Goal: Task Accomplishment & Management: Use online tool/utility

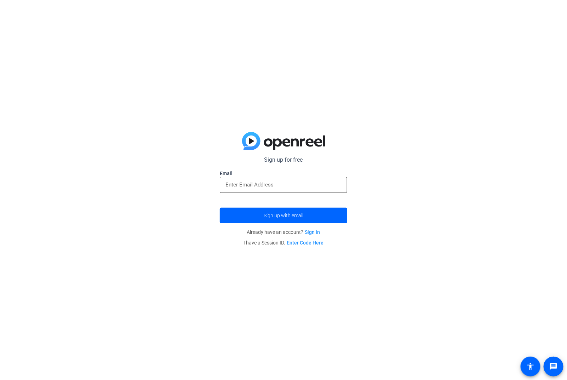
click at [333, 188] on input "email" at bounding box center [284, 185] width 116 height 9
type input "interview@meetinghousetv.com"
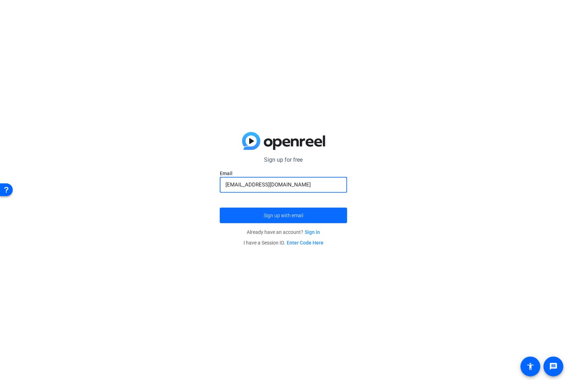
click at [321, 210] on span "submit" at bounding box center [284, 215] width 128 height 17
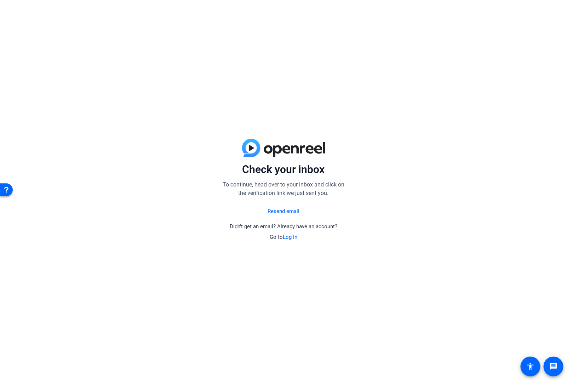
click at [293, 236] on link "Log in" at bounding box center [290, 237] width 15 height 6
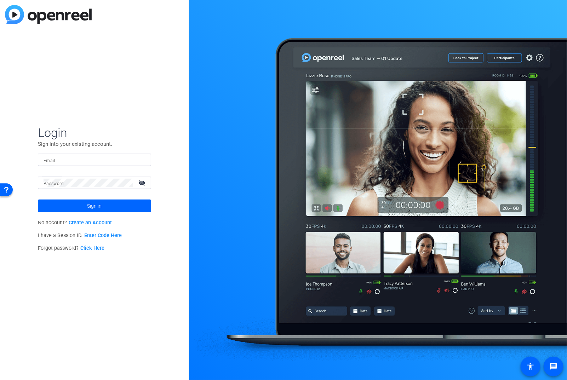
type input "interview@meetinghousetv.com"
click at [107, 207] on span at bounding box center [94, 206] width 113 height 17
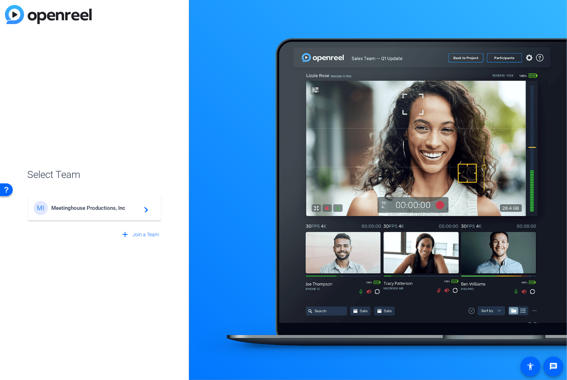
click at [125, 207] on span "Meetinghouse Productions, Inc" at bounding box center [95, 208] width 89 height 6
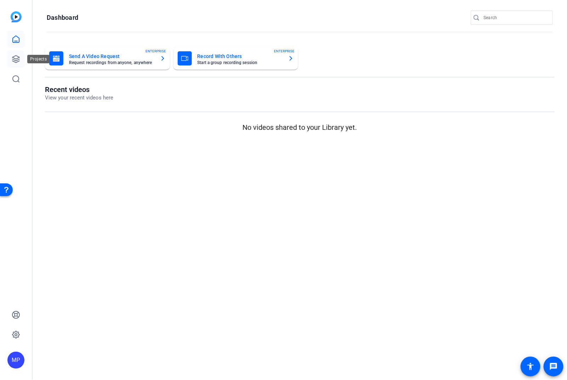
click at [12, 62] on icon at bounding box center [16, 59] width 9 height 9
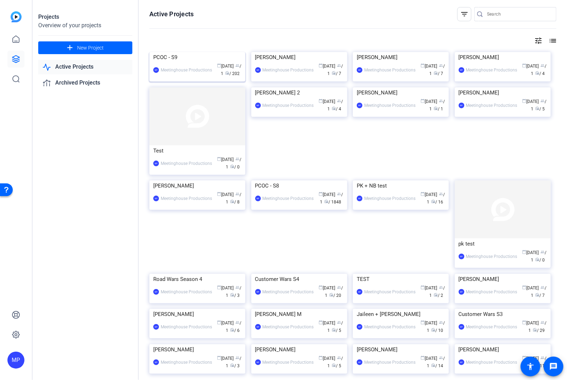
click at [180, 52] on img at bounding box center [197, 52] width 96 height 0
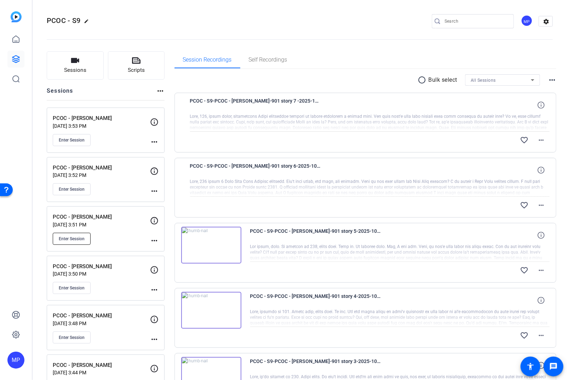
click at [81, 236] on span "Enter Session" at bounding box center [72, 239] width 26 height 6
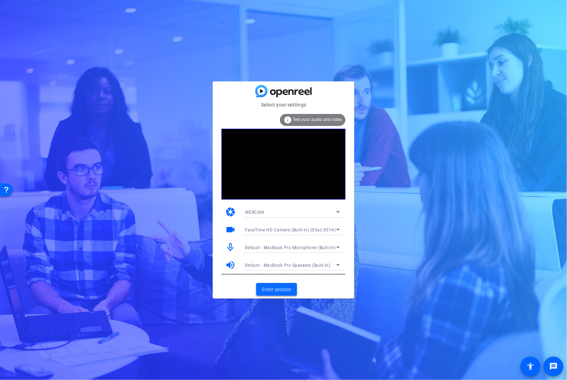
click at [288, 292] on span "Enter session" at bounding box center [276, 289] width 29 height 7
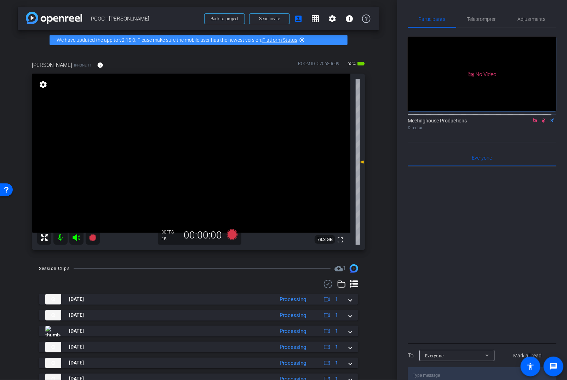
click at [541, 123] on icon at bounding box center [544, 120] width 6 height 5
click at [511, 20] on div "Adjustments" at bounding box center [532, 19] width 50 height 17
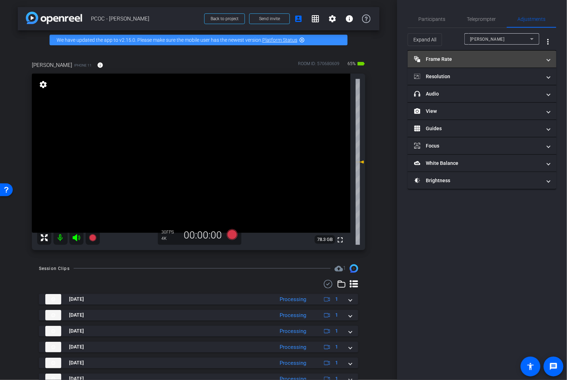
click at [481, 56] on mat-panel-title "Frame Rate Frame Rate" at bounding box center [478, 59] width 128 height 7
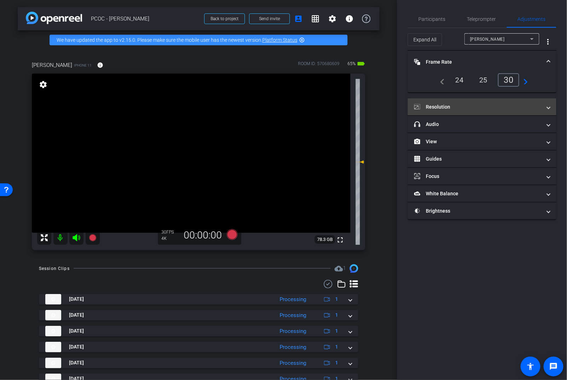
click at [479, 107] on mat-panel-title "Resolution" at bounding box center [478, 106] width 128 height 7
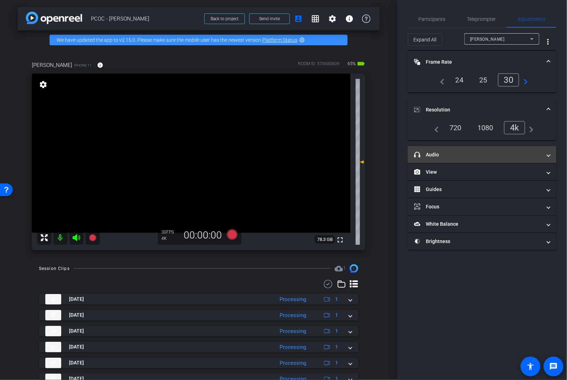
click at [471, 155] on mat-panel-title "headphone icon Audio" at bounding box center [478, 154] width 128 height 7
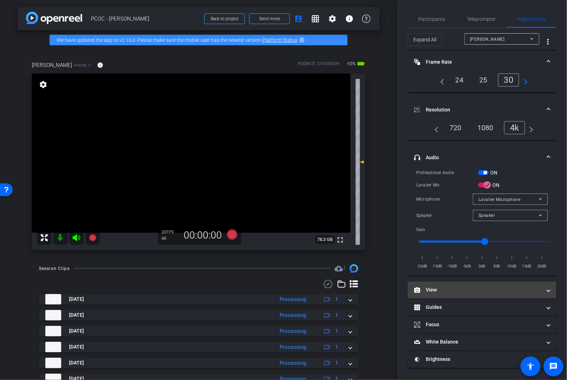
click at [469, 292] on mat-panel-title "View" at bounding box center [478, 290] width 128 height 7
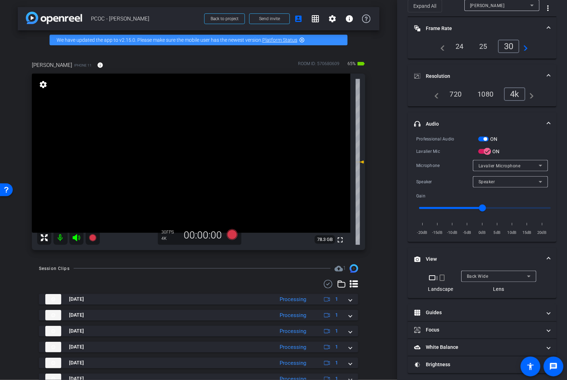
scroll to position [36, 0]
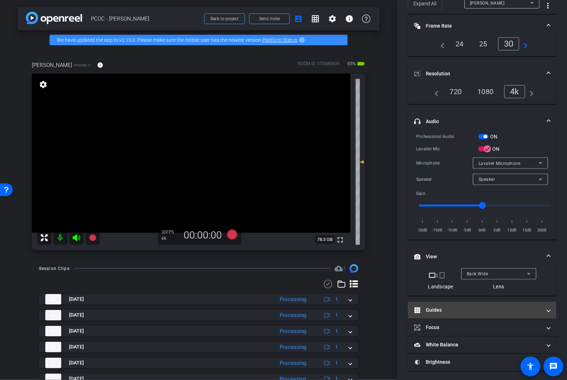
click at [467, 312] on mat-panel-title "Guides" at bounding box center [478, 310] width 128 height 7
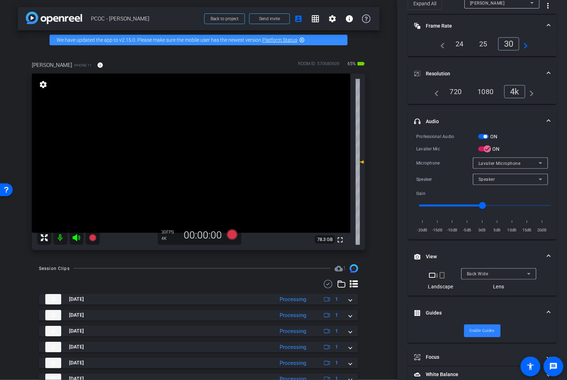
click at [470, 333] on span "Enable Guides" at bounding box center [482, 331] width 25 height 11
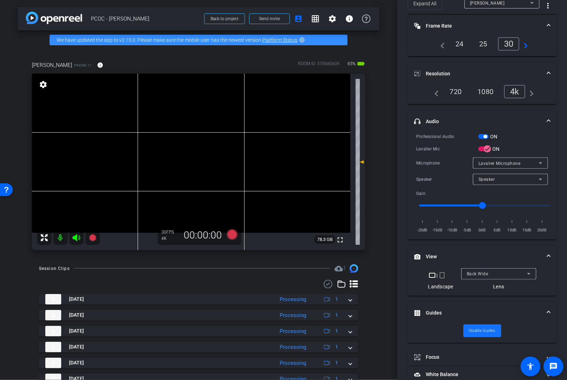
click at [470, 333] on span "Disable Guides" at bounding box center [482, 331] width 27 height 11
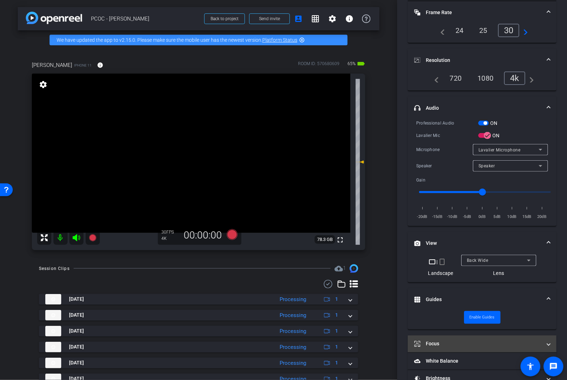
scroll to position [66, 0]
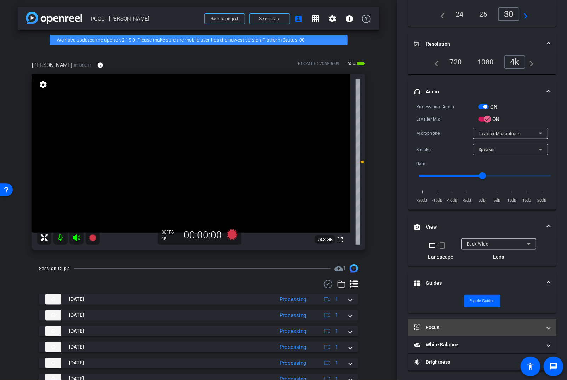
click at [461, 331] on mat-expansion-panel-header "Focus" at bounding box center [482, 328] width 149 height 17
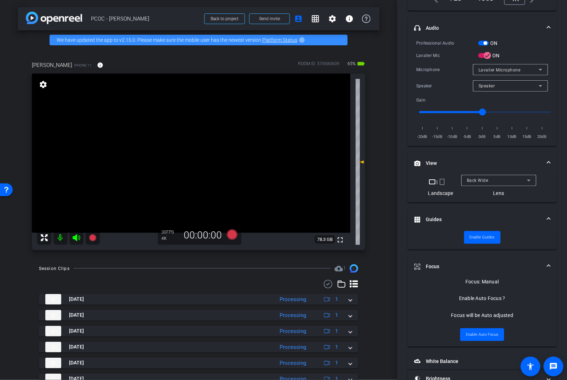
scroll to position [146, 0]
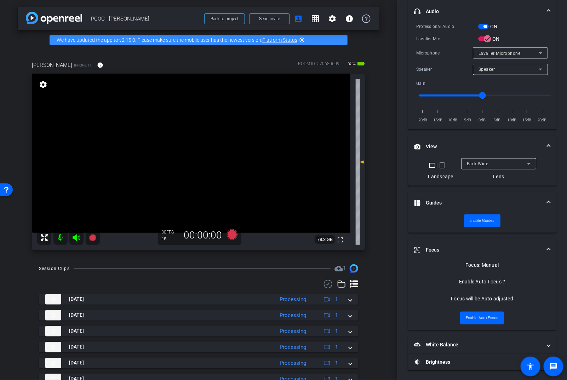
click at [197, 152] on video at bounding box center [191, 153] width 319 height 159
click at [91, 240] on icon at bounding box center [92, 237] width 7 height 7
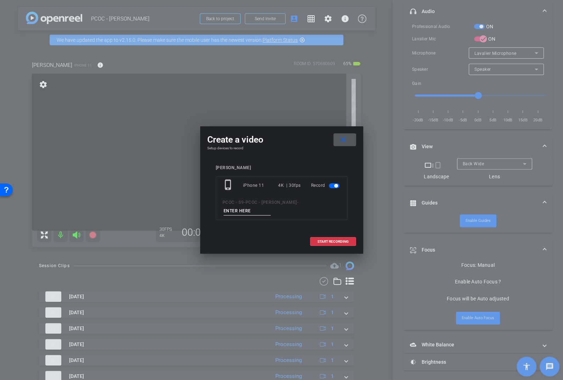
click at [271, 207] on input at bounding box center [247, 211] width 47 height 9
type input "test 2"
click at [351, 233] on span at bounding box center [332, 241] width 45 height 17
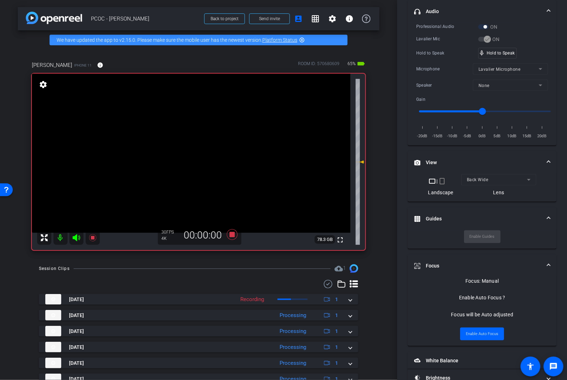
scroll to position [89, 0]
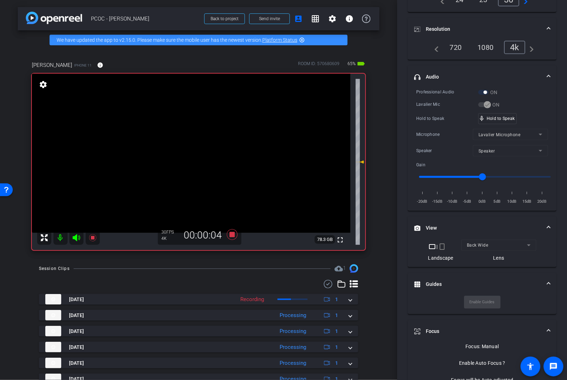
click at [205, 136] on video at bounding box center [191, 153] width 319 height 159
click at [96, 241] on icon at bounding box center [93, 238] width 9 height 9
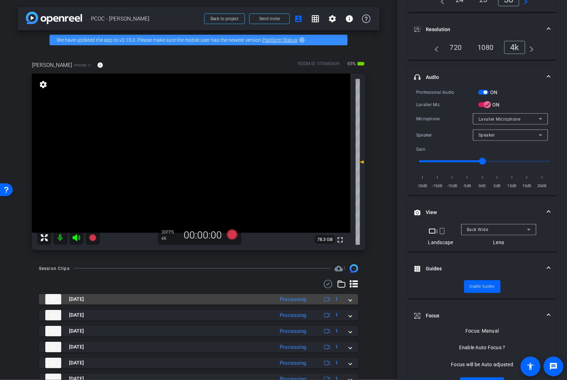
click at [344, 298] on div "[DATE] Processing 1" at bounding box center [197, 299] width 304 height 11
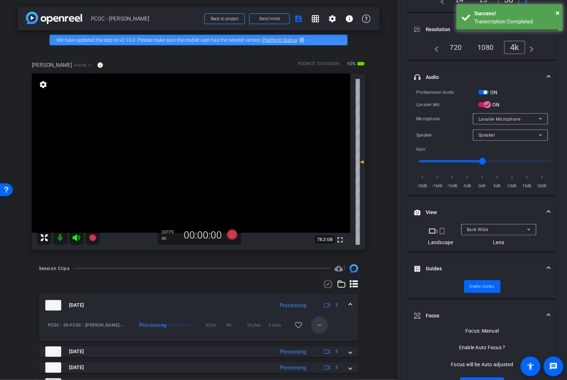
click at [323, 330] on span at bounding box center [319, 325] width 17 height 17
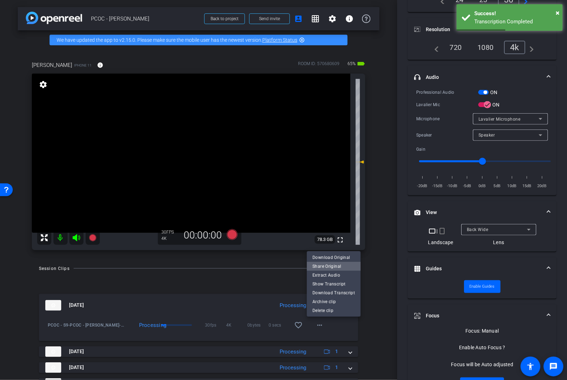
click at [337, 265] on span "Share Original" at bounding box center [334, 266] width 43 height 9
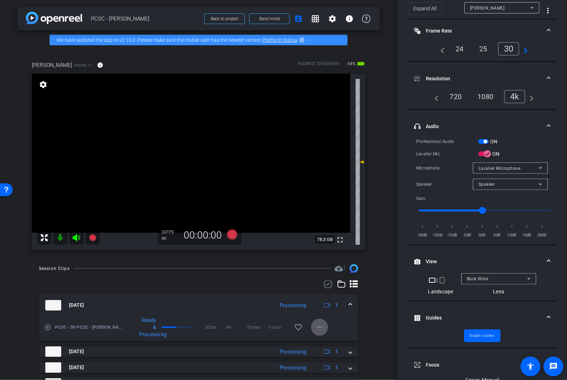
scroll to position [0, 0]
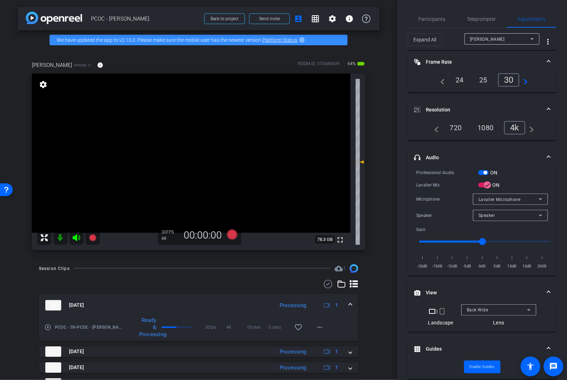
click at [201, 154] on video at bounding box center [191, 153] width 319 height 159
click at [197, 158] on video at bounding box center [191, 153] width 319 height 159
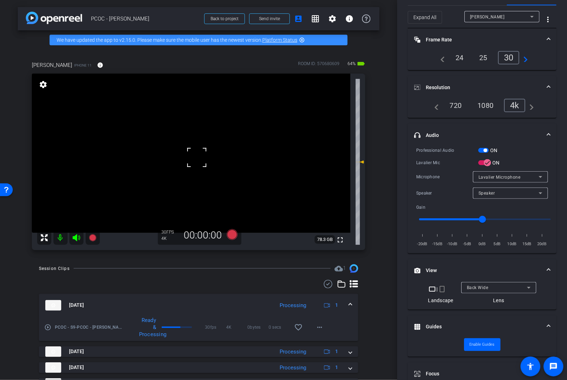
scroll to position [123, 0]
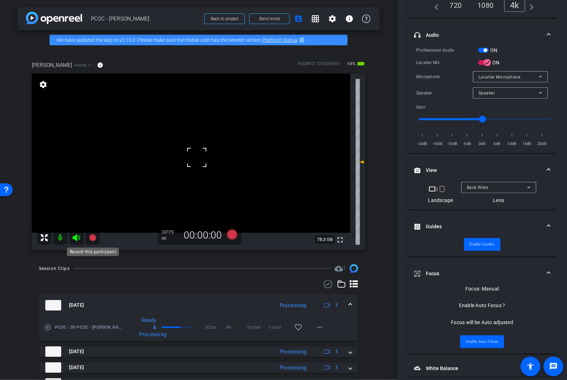
click at [86, 240] on mat-icon at bounding box center [93, 238] width 14 height 14
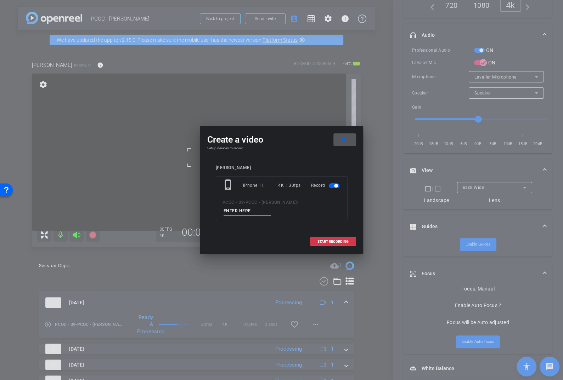
click at [271, 207] on input at bounding box center [247, 211] width 47 height 9
type input "902-1"
click at [344, 240] on span "START RECORDING" at bounding box center [332, 242] width 31 height 4
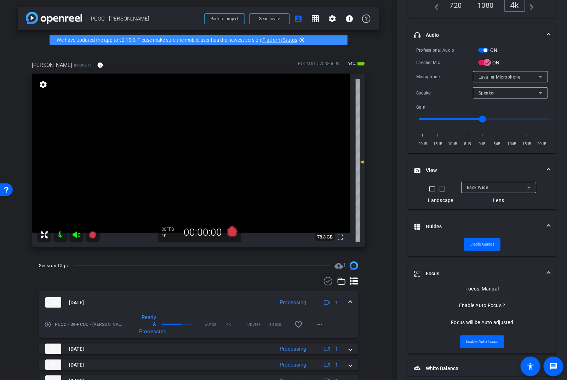
scroll to position [131, 0]
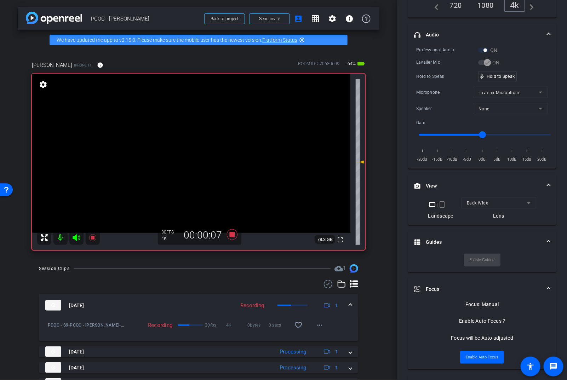
click at [192, 150] on video at bounding box center [191, 153] width 319 height 159
click at [189, 153] on video at bounding box center [191, 153] width 319 height 159
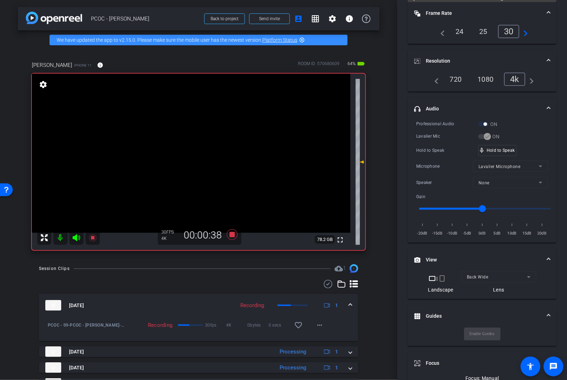
scroll to position [57, 0]
click at [193, 151] on video at bounding box center [191, 153] width 319 height 159
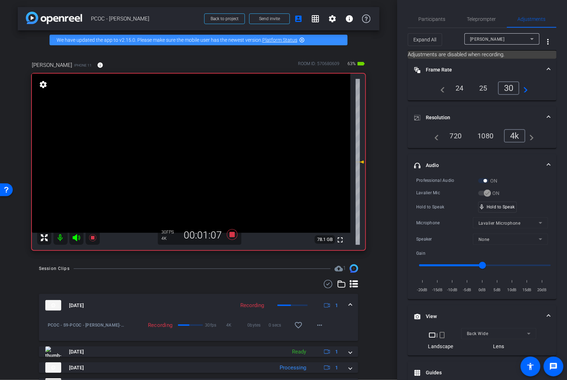
scroll to position [170, 0]
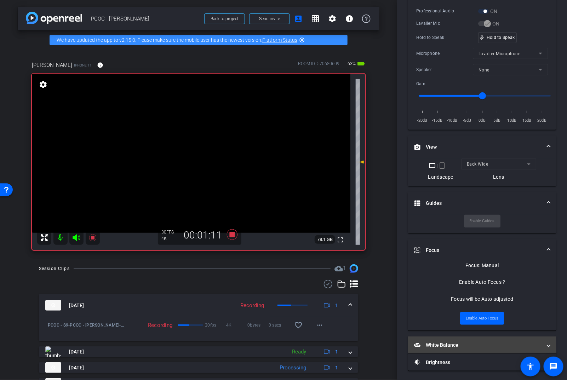
click at [459, 351] on mat-expansion-panel-header "White Balance White Balance" at bounding box center [482, 345] width 149 height 17
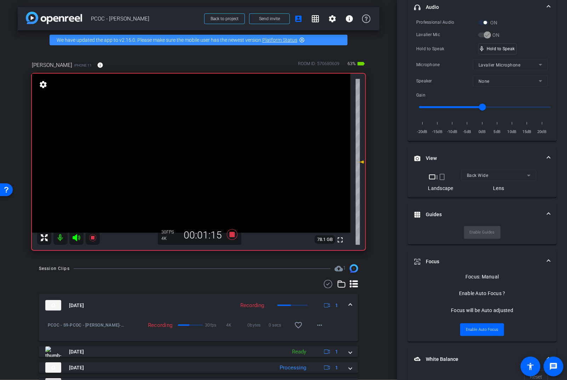
scroll to position [0, 0]
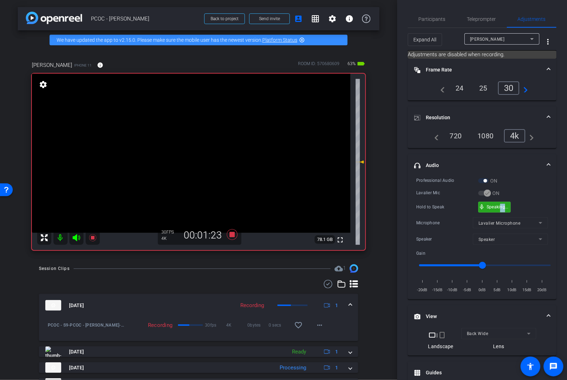
drag, startPoint x: 505, startPoint y: 211, endPoint x: 483, endPoint y: 205, distance: 22.7
click at [499, 209] on div "mic_none Speaking..." at bounding box center [495, 207] width 32 height 10
drag, startPoint x: 497, startPoint y: 207, endPoint x: 477, endPoint y: 190, distance: 26.4
click at [191, 129] on video at bounding box center [191, 153] width 319 height 159
click at [193, 132] on video at bounding box center [191, 153] width 319 height 159
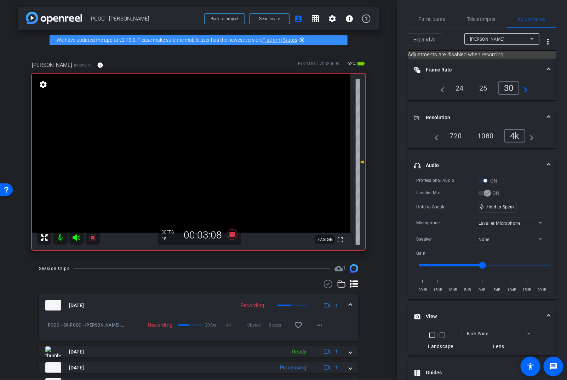
click at [192, 131] on video at bounding box center [191, 153] width 319 height 159
click at [183, 124] on video at bounding box center [191, 153] width 319 height 159
drag, startPoint x: 493, startPoint y: 208, endPoint x: 481, endPoint y: 207, distance: 12.1
click at [199, 130] on video at bounding box center [191, 153] width 319 height 159
click at [194, 126] on div at bounding box center [199, 130] width 18 height 18
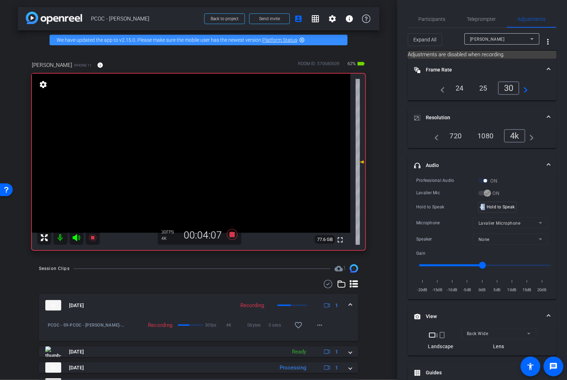
click at [198, 129] on video at bounding box center [191, 153] width 319 height 159
click at [492, 202] on div "mic_none Speaking..." at bounding box center [495, 207] width 32 height 10
click at [186, 128] on video at bounding box center [191, 153] width 319 height 159
click at [191, 123] on video at bounding box center [191, 153] width 319 height 159
drag, startPoint x: 497, startPoint y: 204, endPoint x: 493, endPoint y: 206, distance: 4.8
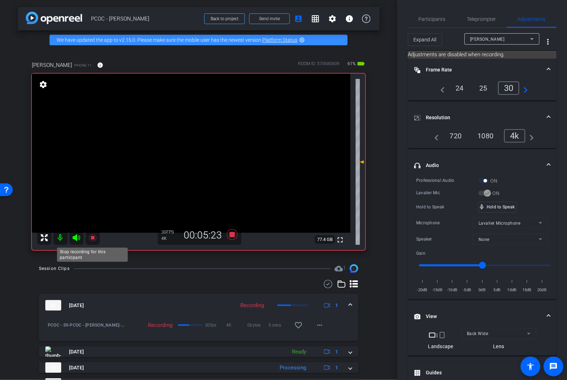
click at [90, 241] on icon at bounding box center [93, 238] width 9 height 9
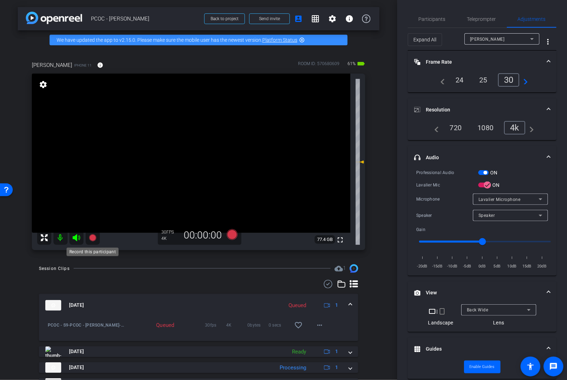
click at [90, 240] on icon at bounding box center [93, 238] width 9 height 9
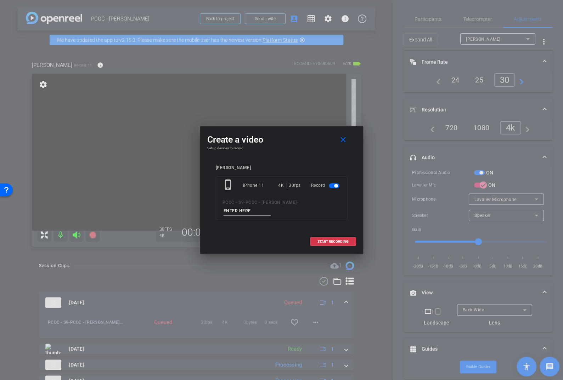
click at [271, 207] on input at bounding box center [247, 211] width 47 height 9
type input "902-2"
click at [345, 233] on span at bounding box center [332, 241] width 45 height 17
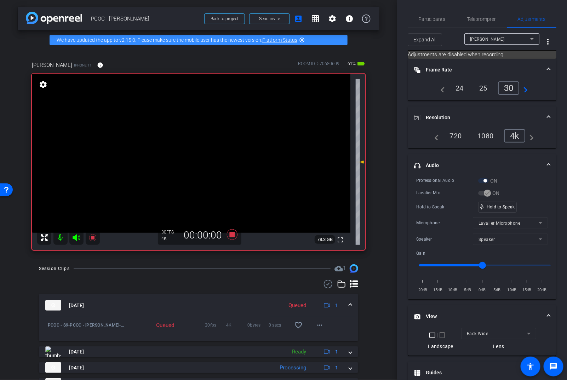
click at [202, 168] on video at bounding box center [191, 153] width 319 height 159
click at [485, 204] on div "mic_none Speaking..." at bounding box center [495, 207] width 32 height 10
click at [204, 138] on video at bounding box center [191, 153] width 319 height 159
click at [200, 123] on video at bounding box center [191, 153] width 319 height 159
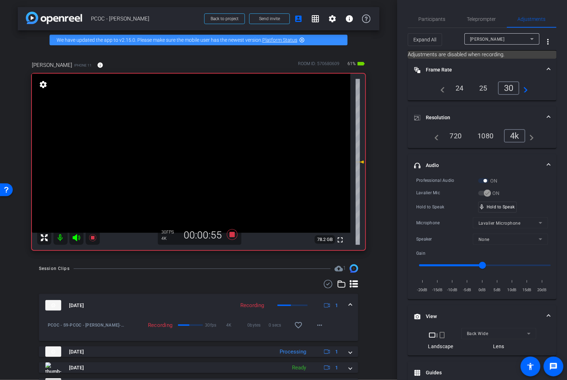
click at [182, 128] on video at bounding box center [191, 153] width 319 height 159
drag, startPoint x: 498, startPoint y: 208, endPoint x: 491, endPoint y: 207, distance: 7.2
click at [197, 148] on video at bounding box center [191, 153] width 319 height 159
drag, startPoint x: 198, startPoint y: 143, endPoint x: 198, endPoint y: 131, distance: 11.7
click at [198, 140] on div at bounding box center [197, 148] width 18 height 18
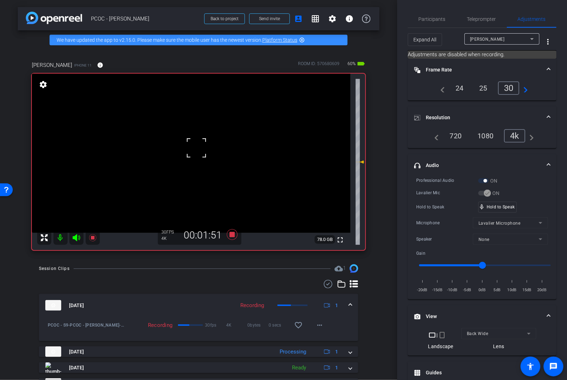
click at [199, 119] on video at bounding box center [191, 153] width 319 height 159
click at [198, 124] on div at bounding box center [200, 119] width 18 height 18
click at [191, 125] on video at bounding box center [191, 153] width 319 height 159
click at [483, 208] on span "mic_none" at bounding box center [482, 207] width 6 height 6
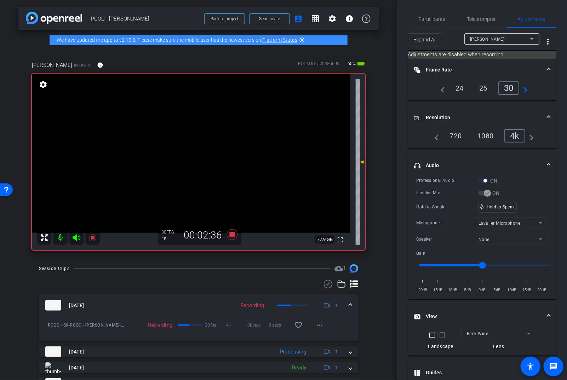
click at [186, 127] on video at bounding box center [191, 153] width 319 height 159
click at [501, 209] on div "mic_none Speaking..." at bounding box center [495, 207] width 32 height 10
click at [199, 130] on video at bounding box center [191, 153] width 319 height 159
click at [200, 124] on video at bounding box center [191, 153] width 319 height 159
click at [494, 209] on div "mic_none Speaking..." at bounding box center [495, 207] width 32 height 10
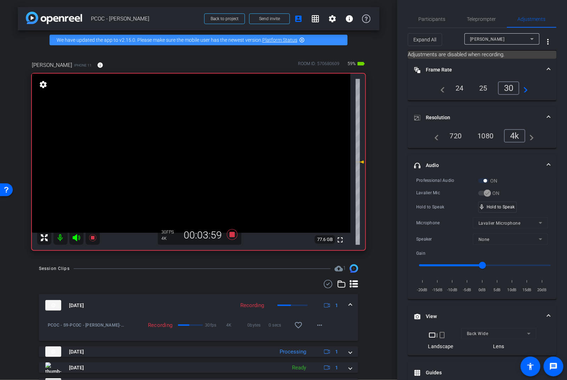
click at [202, 135] on video at bounding box center [191, 153] width 319 height 159
click at [95, 241] on icon at bounding box center [93, 238] width 9 height 9
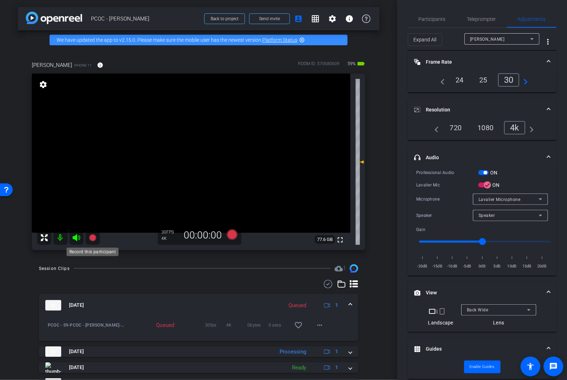
click at [95, 241] on icon at bounding box center [93, 238] width 9 height 9
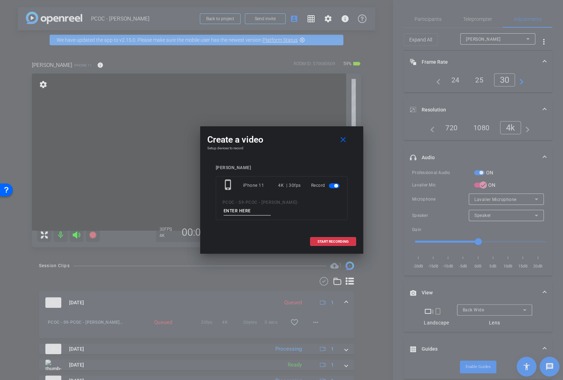
click at [271, 207] on input at bounding box center [247, 211] width 47 height 9
type input "902-3"
drag, startPoint x: 326, startPoint y: 236, endPoint x: 303, endPoint y: 228, distance: 24.6
click at [326, 236] on span at bounding box center [332, 241] width 45 height 17
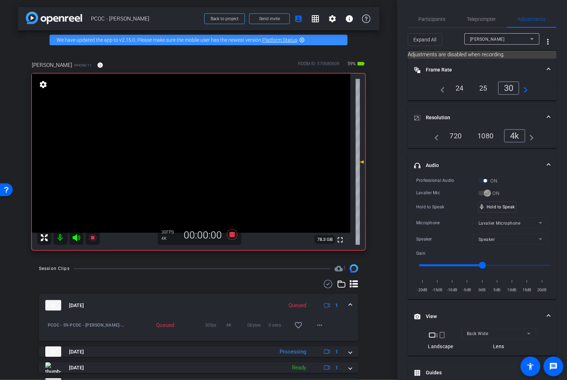
click at [198, 168] on video at bounding box center [191, 153] width 319 height 159
drag, startPoint x: 486, startPoint y: 204, endPoint x: 482, endPoint y: 203, distance: 3.9
click at [482, 203] on div "mic_none Speaking..." at bounding box center [495, 207] width 32 height 10
drag, startPoint x: 482, startPoint y: 203, endPoint x: 474, endPoint y: 197, distance: 10.8
click at [475, 202] on div "Hold to Speak mic_none Speaking..." at bounding box center [483, 207] width 132 height 11
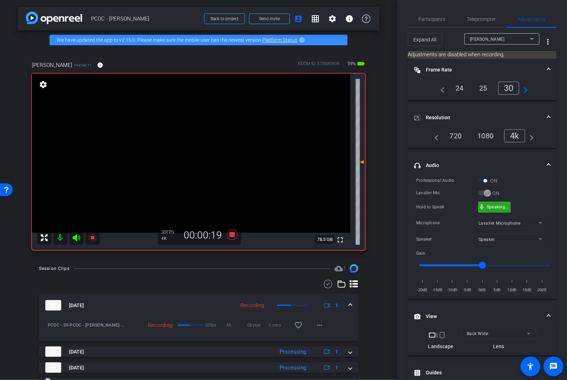
click at [192, 131] on video at bounding box center [191, 153] width 319 height 159
click at [194, 134] on video at bounding box center [191, 153] width 319 height 159
drag, startPoint x: 509, startPoint y: 208, endPoint x: 499, endPoint y: 208, distance: 9.9
click at [186, 132] on video at bounding box center [191, 153] width 319 height 159
click at [185, 132] on video at bounding box center [191, 153] width 319 height 159
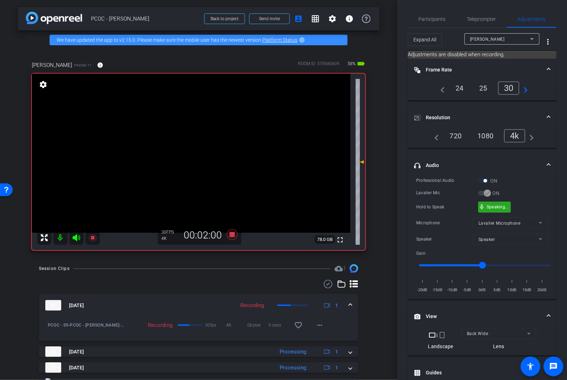
drag, startPoint x: 498, startPoint y: 208, endPoint x: 484, endPoint y: 192, distance: 21.6
click at [189, 126] on video at bounding box center [191, 153] width 319 height 159
click at [183, 124] on video at bounding box center [191, 153] width 319 height 159
click at [186, 129] on video at bounding box center [191, 153] width 319 height 159
click at [202, 123] on video at bounding box center [191, 153] width 319 height 159
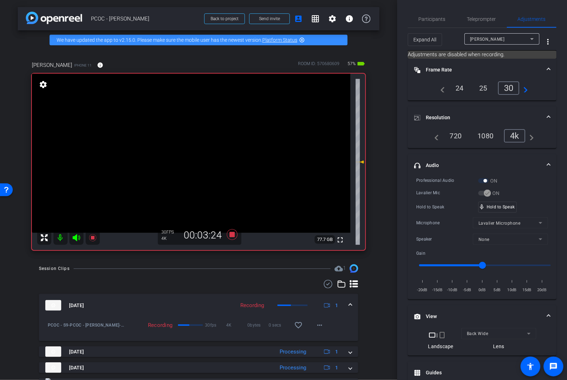
click at [191, 128] on video at bounding box center [191, 153] width 319 height 159
click at [486, 210] on div "mic_none Speaking..." at bounding box center [495, 207] width 32 height 10
click at [96, 241] on icon at bounding box center [93, 238] width 9 height 9
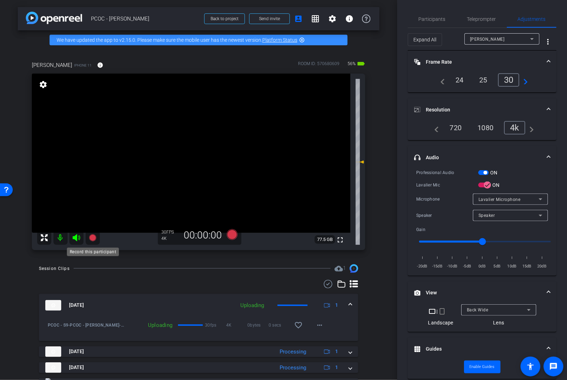
click at [91, 234] on icon at bounding box center [92, 237] width 7 height 7
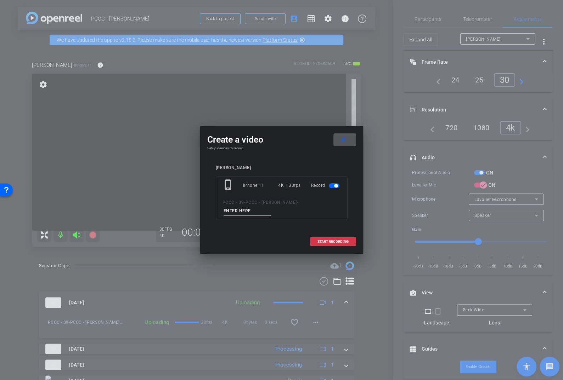
click at [271, 207] on input at bounding box center [247, 211] width 47 height 9
type input "902-4"
click at [337, 233] on span at bounding box center [332, 241] width 45 height 17
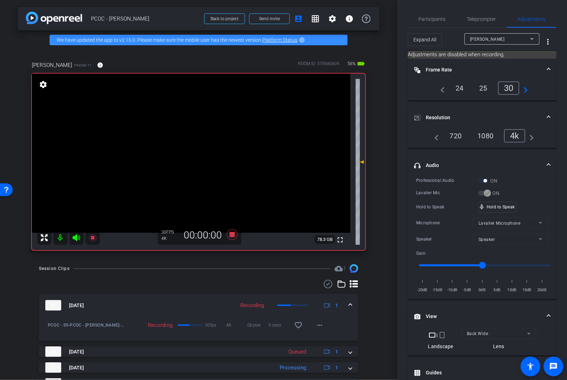
click at [211, 174] on video at bounding box center [191, 153] width 319 height 159
drag, startPoint x: 493, startPoint y: 204, endPoint x: 429, endPoint y: 171, distance: 72.1
click at [189, 124] on video at bounding box center [191, 153] width 319 height 159
click at [192, 129] on video at bounding box center [191, 153] width 319 height 159
click at [485, 208] on span "mic_none" at bounding box center [482, 207] width 6 height 6
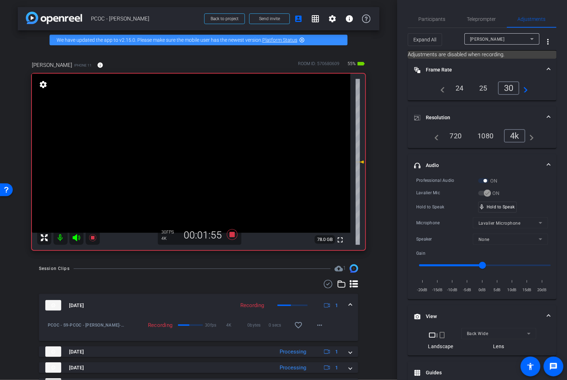
click at [192, 120] on video at bounding box center [191, 153] width 319 height 159
click at [186, 127] on video at bounding box center [191, 153] width 319 height 159
drag, startPoint x: 509, startPoint y: 208, endPoint x: 491, endPoint y: 193, distance: 23.1
click at [205, 126] on video at bounding box center [191, 153] width 319 height 159
click at [491, 211] on div "mic_none Speaking..." at bounding box center [495, 207] width 32 height 10
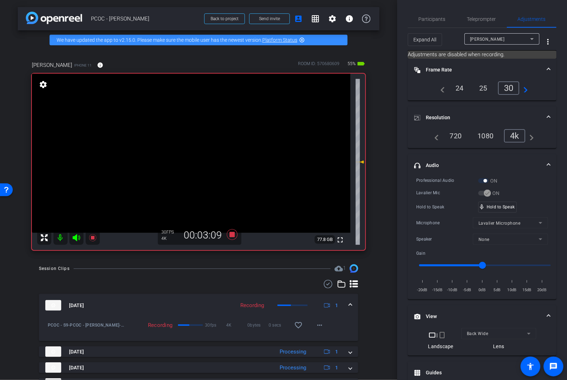
click at [190, 123] on video at bounding box center [191, 153] width 319 height 159
click at [198, 129] on video at bounding box center [191, 153] width 319 height 159
click at [200, 122] on video at bounding box center [191, 153] width 319 height 159
click at [193, 123] on video at bounding box center [191, 153] width 319 height 159
click at [211, 132] on video at bounding box center [191, 153] width 319 height 159
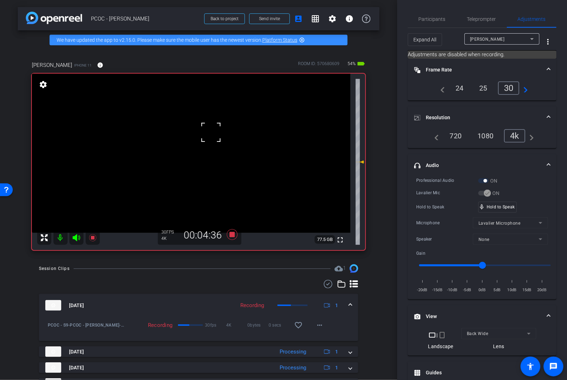
click at [197, 123] on video at bounding box center [191, 153] width 319 height 159
click at [95, 236] on icon at bounding box center [93, 238] width 9 height 9
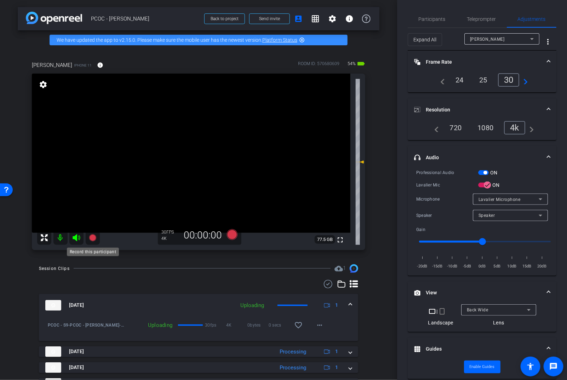
click at [92, 238] on icon at bounding box center [92, 237] width 7 height 7
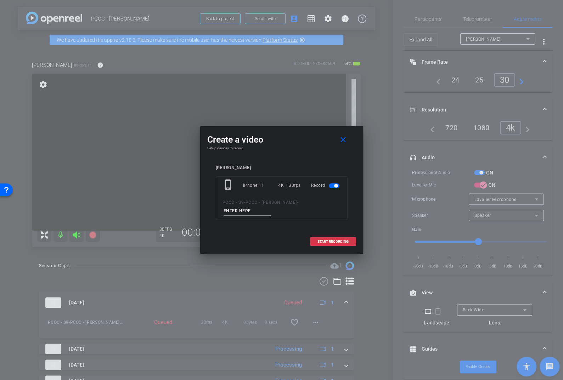
click at [271, 207] on input at bounding box center [247, 211] width 47 height 9
type input "902-5"
click at [331, 240] on span "START RECORDING" at bounding box center [332, 242] width 31 height 4
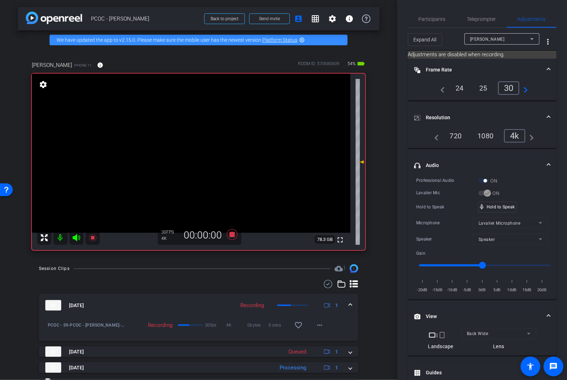
click at [196, 164] on video at bounding box center [191, 153] width 319 height 159
drag, startPoint x: 489, startPoint y: 205, endPoint x: 480, endPoint y: 204, distance: 8.9
click at [196, 153] on video at bounding box center [191, 153] width 319 height 159
click at [184, 124] on video at bounding box center [191, 153] width 319 height 159
click at [199, 119] on video at bounding box center [191, 153] width 319 height 159
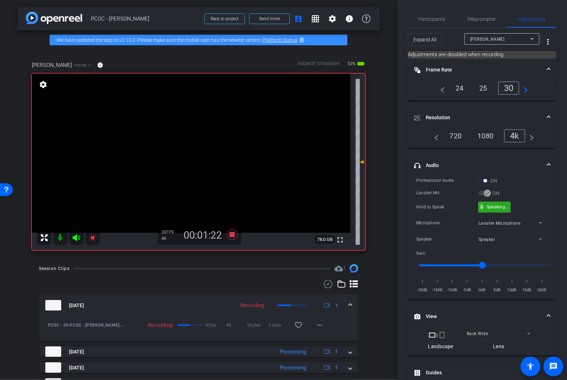
click at [504, 210] on div "mic_none Speaking..." at bounding box center [495, 207] width 32 height 10
click at [179, 124] on video at bounding box center [191, 153] width 319 height 159
click at [504, 203] on div "mic_none Speaking..." at bounding box center [495, 207] width 32 height 10
click at [203, 121] on video at bounding box center [191, 153] width 319 height 159
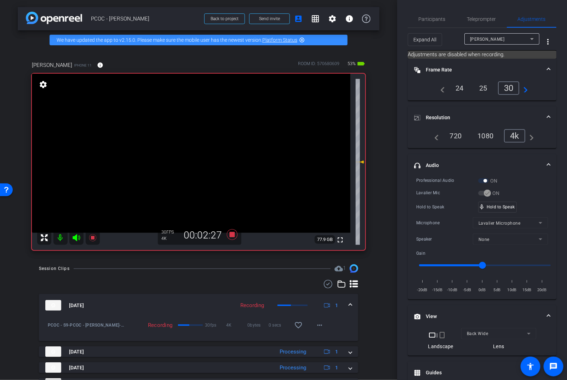
click at [206, 130] on video at bounding box center [191, 153] width 319 height 159
click at [203, 124] on video at bounding box center [191, 153] width 319 height 159
click at [510, 211] on div "mic_none Speaking..." at bounding box center [495, 207] width 32 height 10
click at [212, 123] on video at bounding box center [191, 153] width 319 height 159
click at [98, 237] on mat-icon at bounding box center [93, 238] width 14 height 14
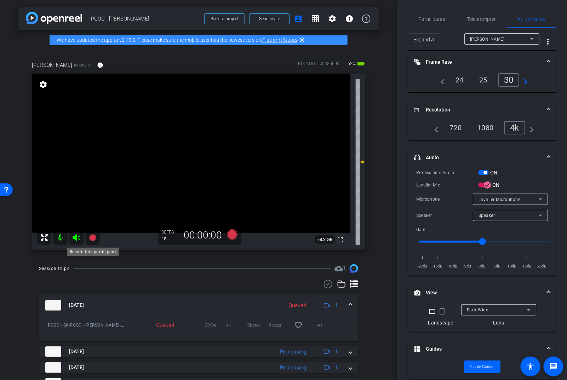
click at [94, 237] on icon at bounding box center [92, 237] width 7 height 7
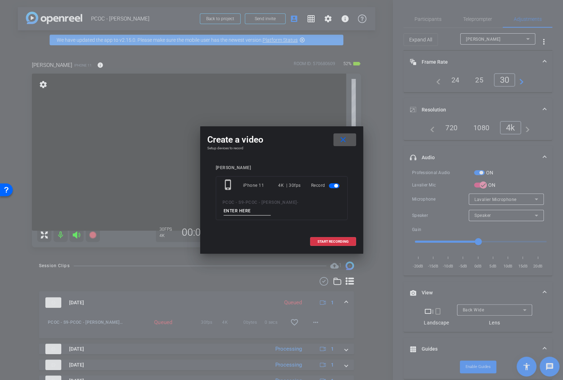
click at [271, 207] on input at bounding box center [247, 211] width 47 height 9
type input "902-6"
click at [336, 233] on span at bounding box center [332, 241] width 45 height 17
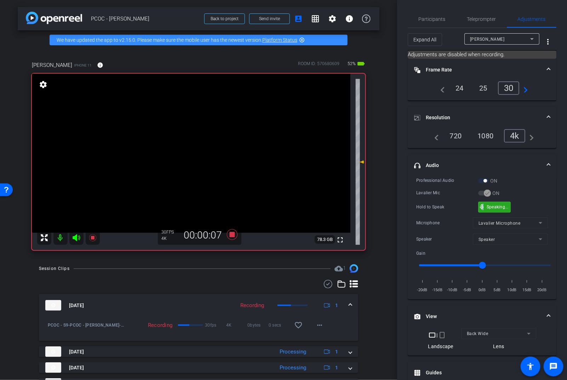
click at [482, 207] on span "mic_none" at bounding box center [482, 207] width 6 height 6
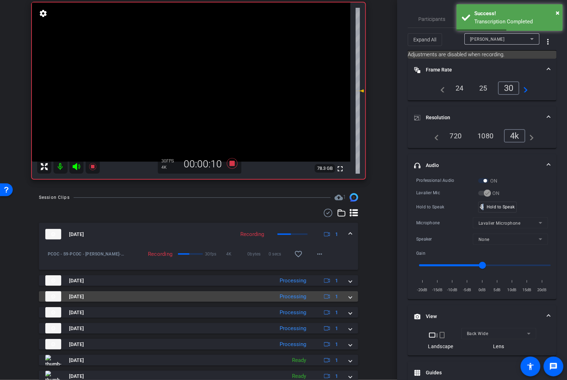
scroll to position [130, 0]
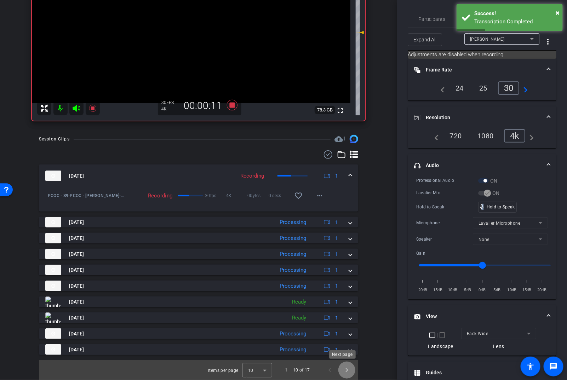
click at [340, 371] on span "Next page" at bounding box center [347, 370] width 17 height 17
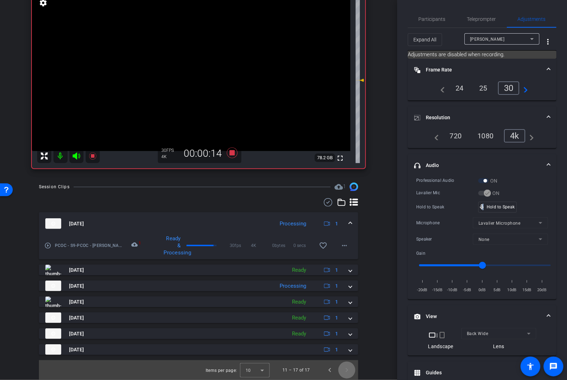
click at [340, 370] on span "Next page" at bounding box center [347, 370] width 17 height 17
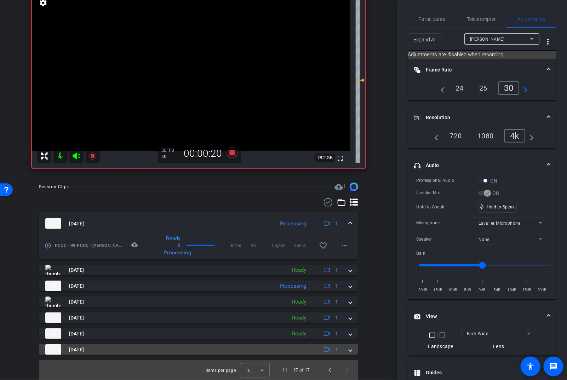
click at [350, 348] on mat-expansion-panel-header "[DATE] 1" at bounding box center [199, 350] width 320 height 11
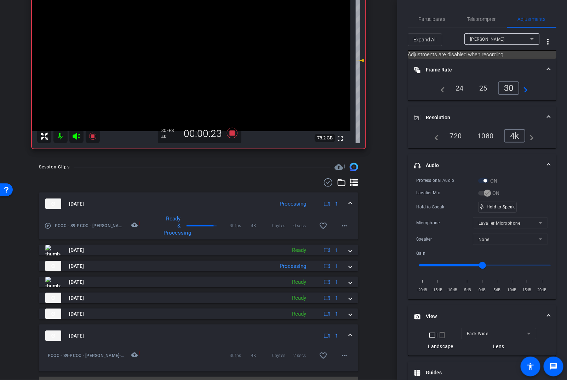
scroll to position [118, 0]
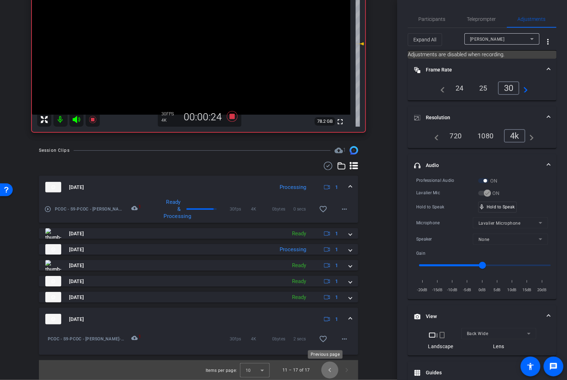
click at [326, 366] on span "Previous page" at bounding box center [330, 370] width 17 height 17
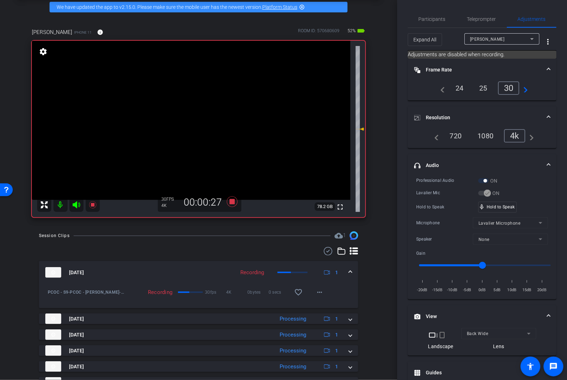
scroll to position [0, 0]
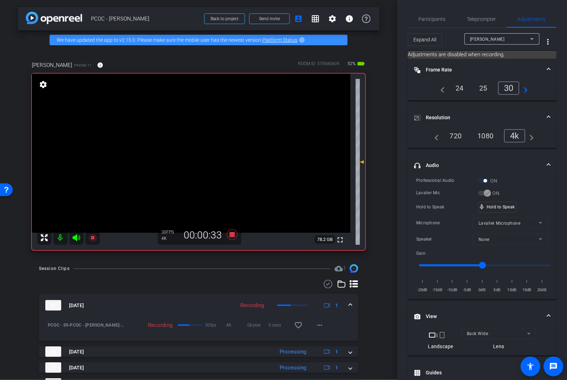
click at [205, 144] on video at bounding box center [191, 153] width 319 height 159
click at [193, 151] on video at bounding box center [191, 153] width 319 height 159
click at [192, 128] on video at bounding box center [191, 153] width 319 height 159
click at [196, 125] on video at bounding box center [191, 153] width 319 height 159
click at [187, 127] on video at bounding box center [191, 153] width 319 height 159
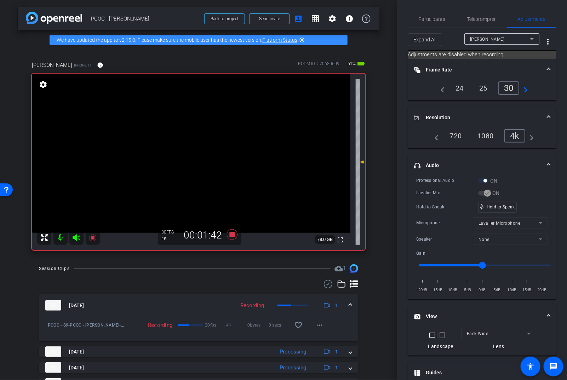
click at [187, 125] on video at bounding box center [191, 153] width 319 height 159
click at [182, 129] on video at bounding box center [191, 153] width 319 height 159
click at [178, 124] on video at bounding box center [191, 153] width 319 height 159
click at [203, 123] on video at bounding box center [191, 153] width 319 height 159
click at [184, 122] on video at bounding box center [191, 153] width 319 height 159
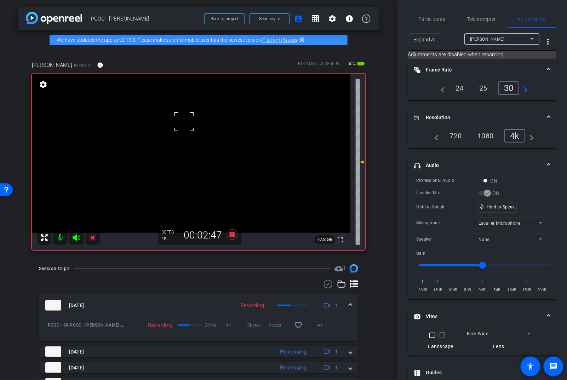
click at [196, 163] on video at bounding box center [191, 153] width 319 height 159
click at [208, 127] on video at bounding box center [191, 153] width 319 height 159
click at [187, 129] on video at bounding box center [191, 153] width 319 height 159
click at [197, 122] on video at bounding box center [191, 153] width 319 height 159
click at [92, 235] on icon at bounding box center [93, 238] width 9 height 9
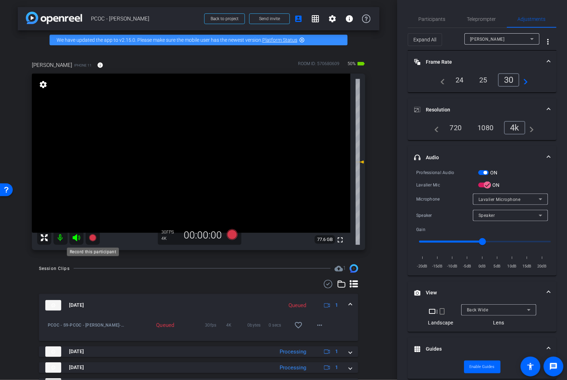
click at [95, 238] on icon at bounding box center [92, 237] width 7 height 7
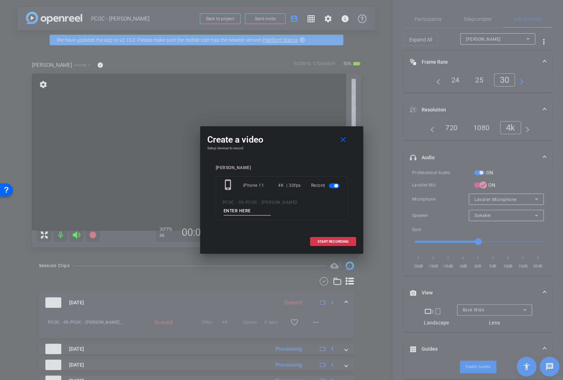
click at [319, 194] on div "phone_iphone iPhone 11 4K | 30fps Record PCOC - S9 - PCOC - [PERSON_NAME] -" at bounding box center [282, 198] width 132 height 44
click at [271, 207] on input at bounding box center [247, 211] width 47 height 9
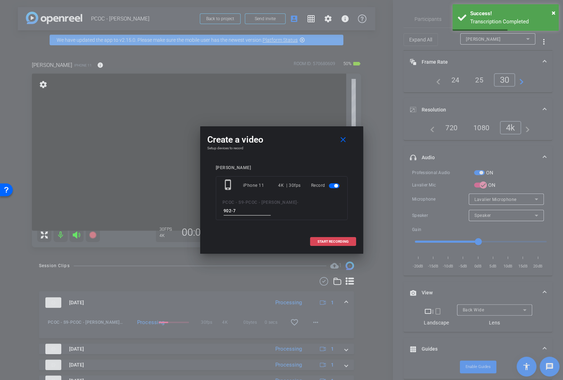
type input "902-7"
click at [330, 240] on span "START RECORDING" at bounding box center [332, 242] width 31 height 4
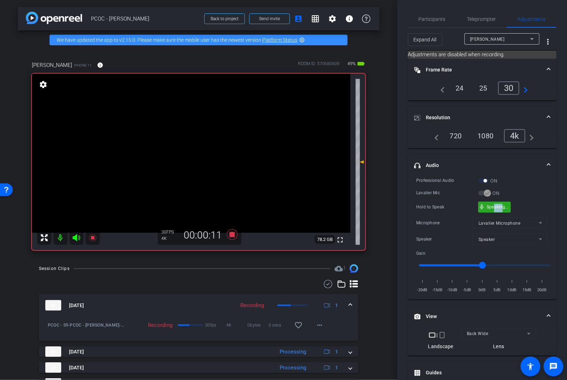
drag, startPoint x: 502, startPoint y: 205, endPoint x: 494, endPoint y: 204, distance: 7.8
click at [217, 187] on video at bounding box center [191, 153] width 319 height 159
click at [180, 140] on video at bounding box center [191, 153] width 319 height 159
click at [201, 123] on video at bounding box center [191, 153] width 319 height 159
click at [187, 125] on video at bounding box center [191, 153] width 319 height 159
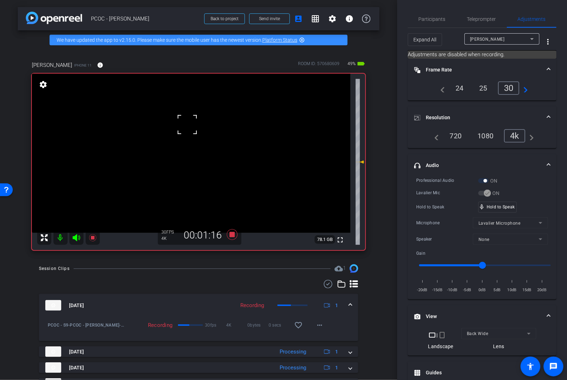
click at [179, 123] on div at bounding box center [188, 125] width 18 height 18
click at [200, 125] on video at bounding box center [191, 153] width 319 height 159
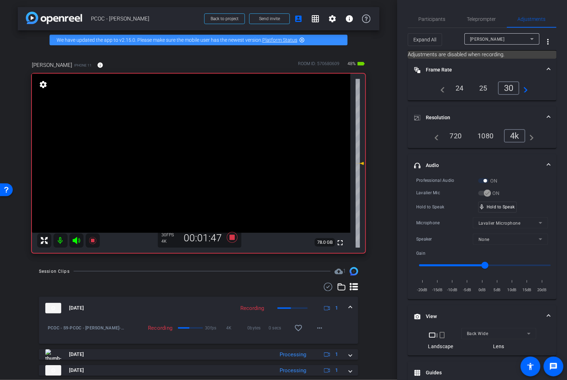
click at [209, 123] on video at bounding box center [191, 153] width 319 height 159
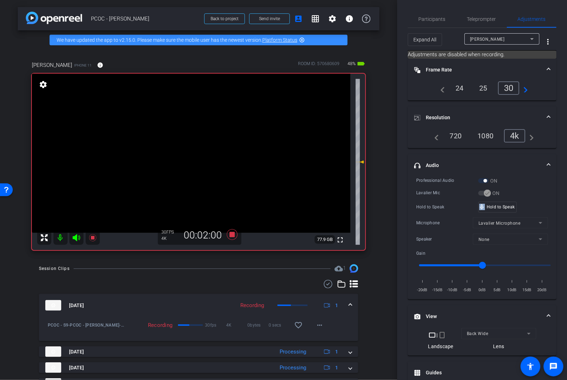
click at [184, 128] on video at bounding box center [191, 153] width 319 height 159
click at [528, 190] on div "Lavalier Mic ON" at bounding box center [483, 193] width 132 height 7
drag, startPoint x: 510, startPoint y: 205, endPoint x: 485, endPoint y: 204, distance: 24.5
click at [189, 117] on video at bounding box center [191, 153] width 319 height 159
click at [180, 108] on span at bounding box center [180, 108] width 0 height 0
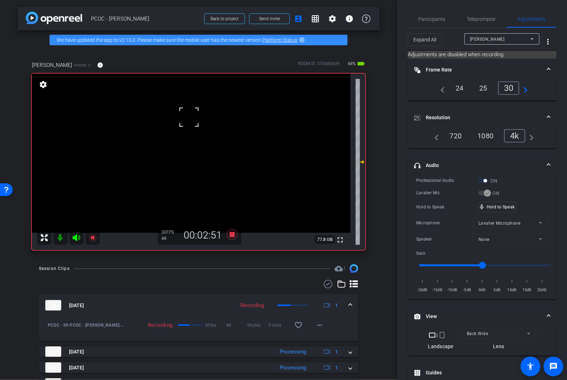
click at [196, 139] on video at bounding box center [191, 153] width 319 height 159
click at [188, 121] on video at bounding box center [191, 153] width 319 height 159
click at [188, 134] on video at bounding box center [191, 153] width 319 height 159
click at [206, 124] on video at bounding box center [191, 153] width 319 height 159
click at [94, 236] on icon at bounding box center [93, 238] width 9 height 9
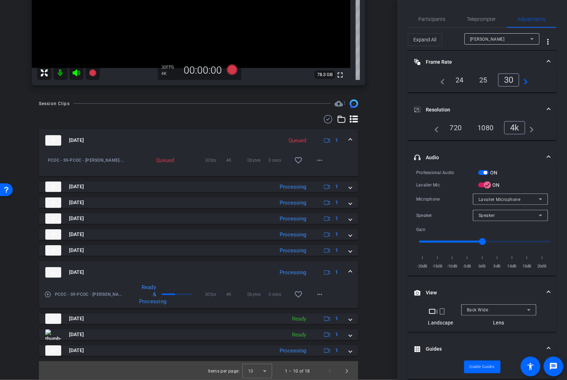
scroll to position [166, 0]
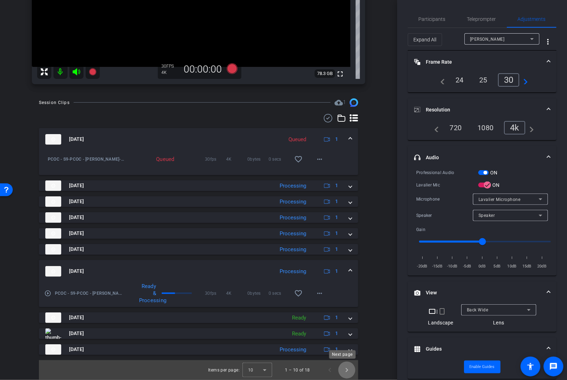
click at [345, 374] on span "Next page" at bounding box center [347, 370] width 17 height 17
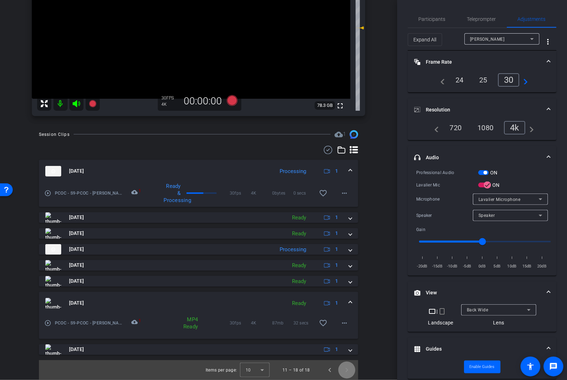
scroll to position [134, 0]
click at [329, 371] on span "Previous page" at bounding box center [330, 370] width 17 height 17
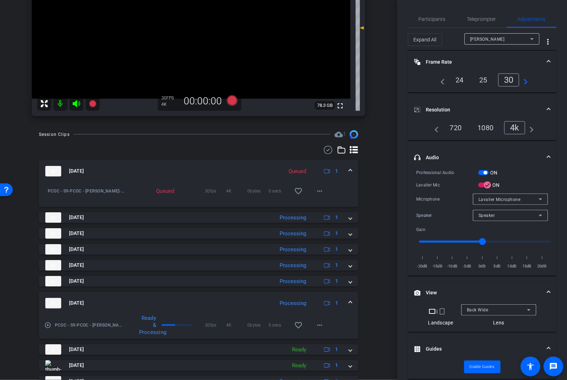
scroll to position [0, 0]
